Goal: Task Accomplishment & Management: Complete application form

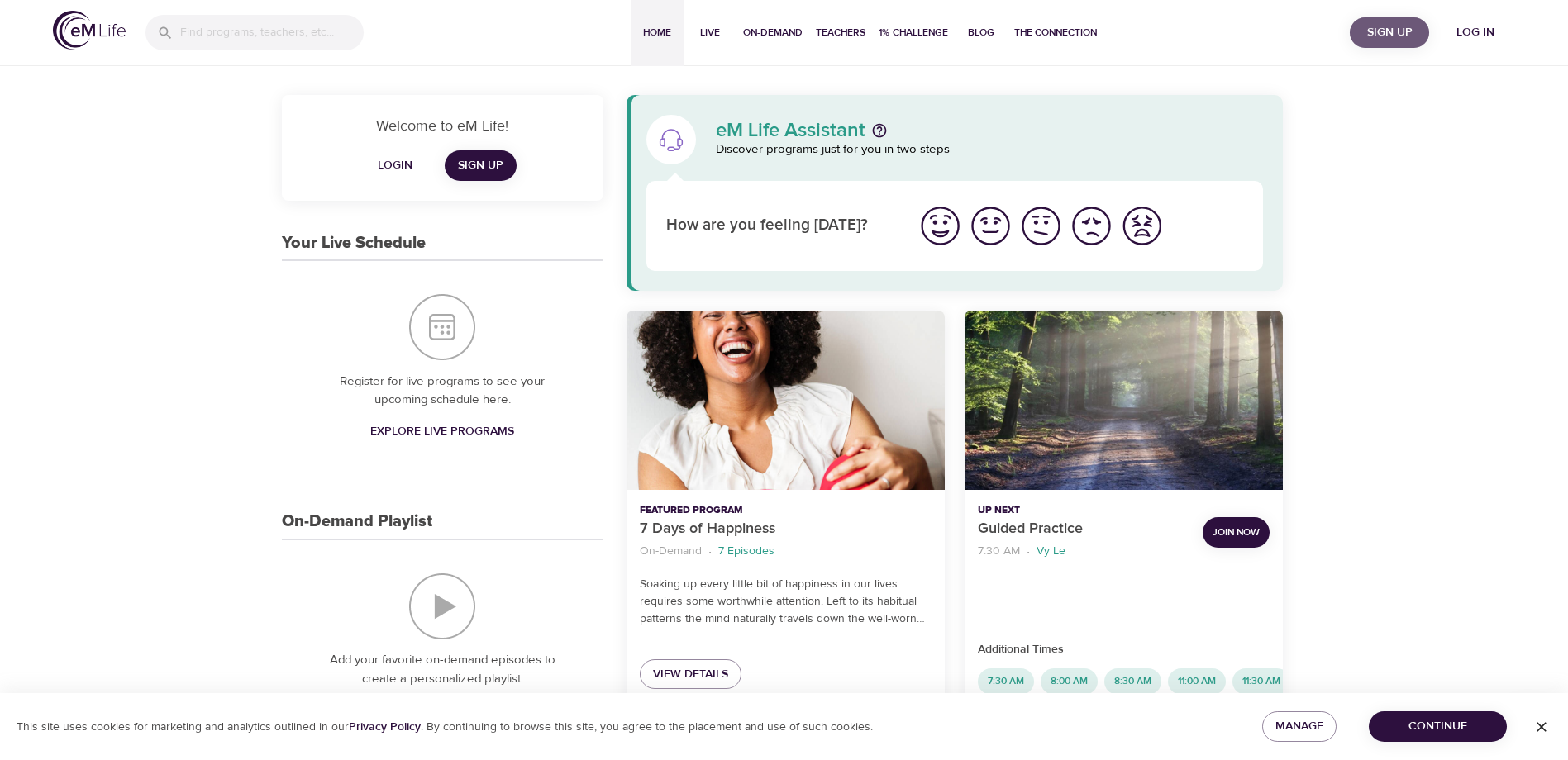
click at [1399, 37] on span "Sign Up" at bounding box center [1389, 32] width 66 height 20
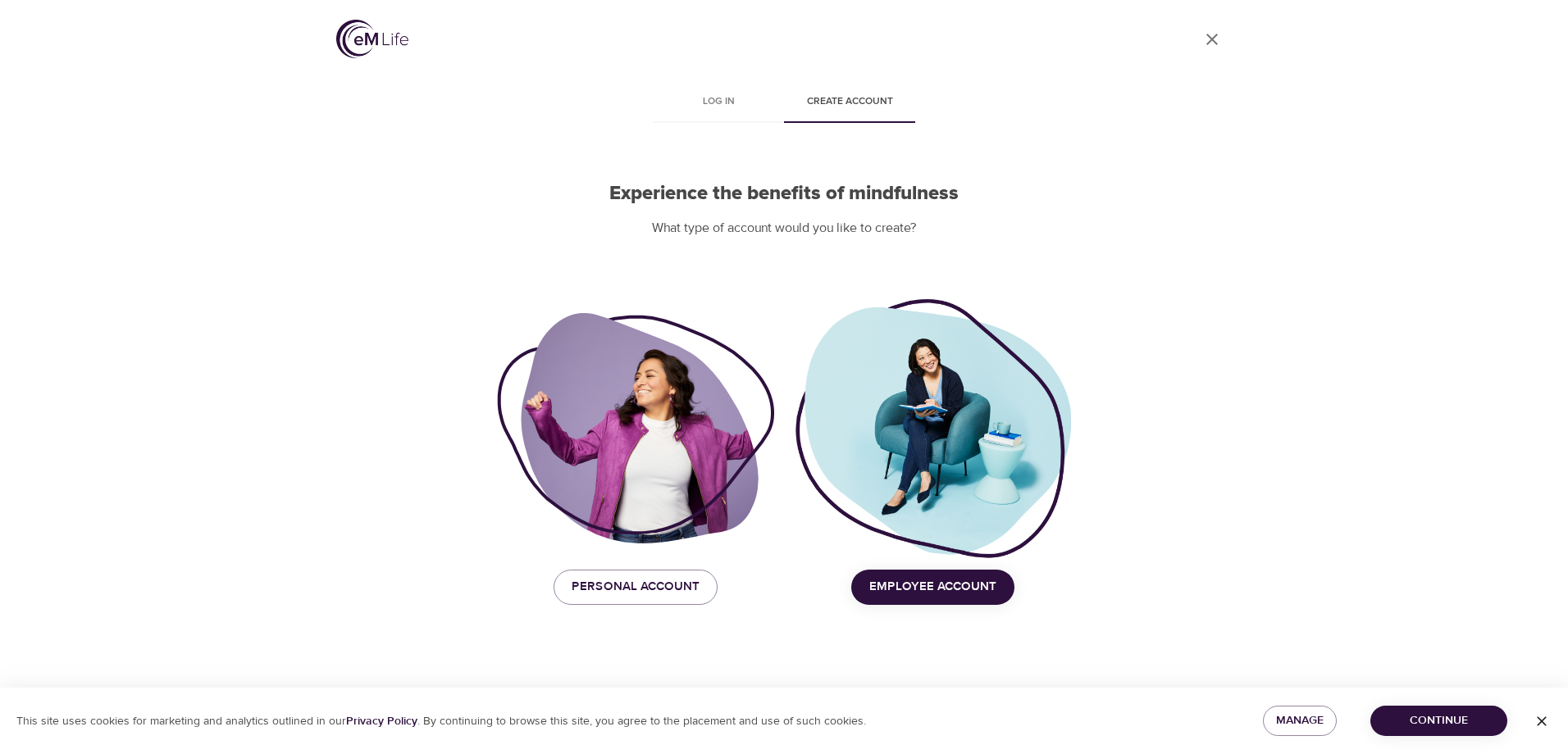
click at [935, 588] on span "Employee Account" at bounding box center [933, 586] width 127 height 21
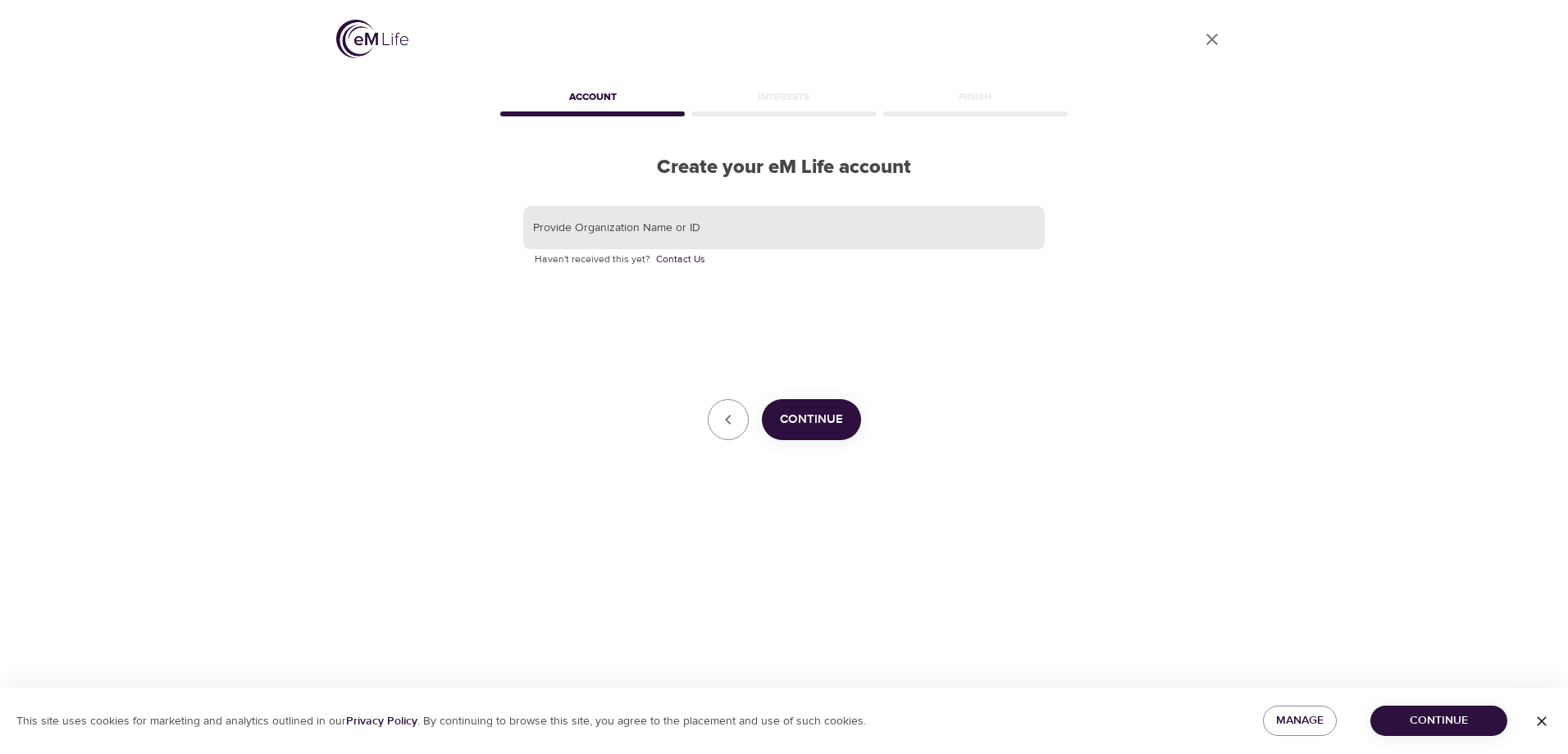
click at [686, 228] on input "text" at bounding box center [784, 228] width 521 height 44
click at [673, 243] on input "text" at bounding box center [784, 228] width 521 height 44
click at [814, 409] on span "Continue" at bounding box center [812, 420] width 64 height 21
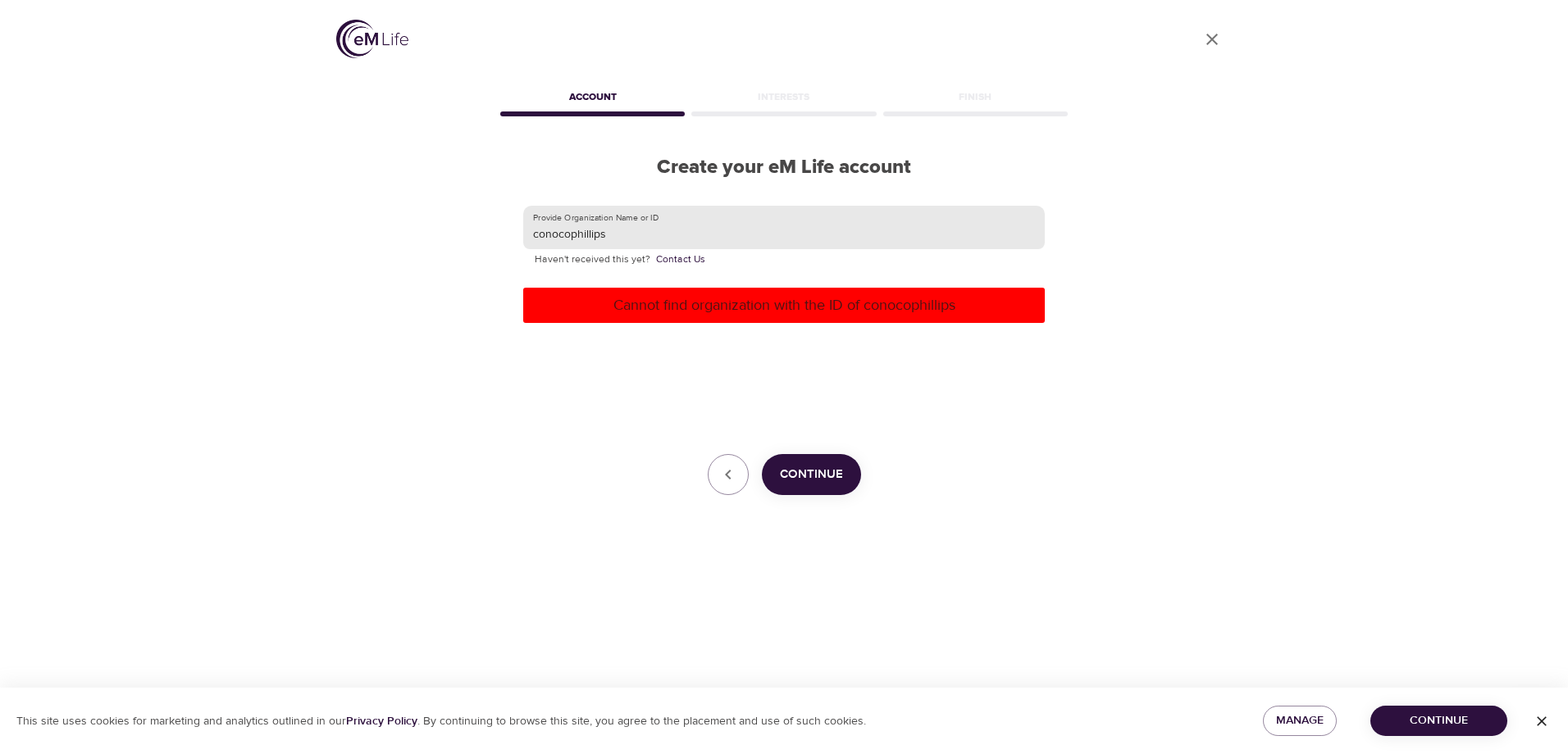
click at [702, 228] on input "conocophillips" at bounding box center [784, 228] width 521 height 44
drag, startPoint x: 685, startPoint y: 235, endPoint x: 326, endPoint y: 231, distance: 359.0
click at [326, 231] on div "User Profile Account Interests Finish Create your eM Life account Provide Organ…" at bounding box center [784, 377] width 935 height 754
type input "cop"
click at [819, 474] on span "Continue" at bounding box center [812, 474] width 64 height 21
